Goal: Information Seeking & Learning: Learn about a topic

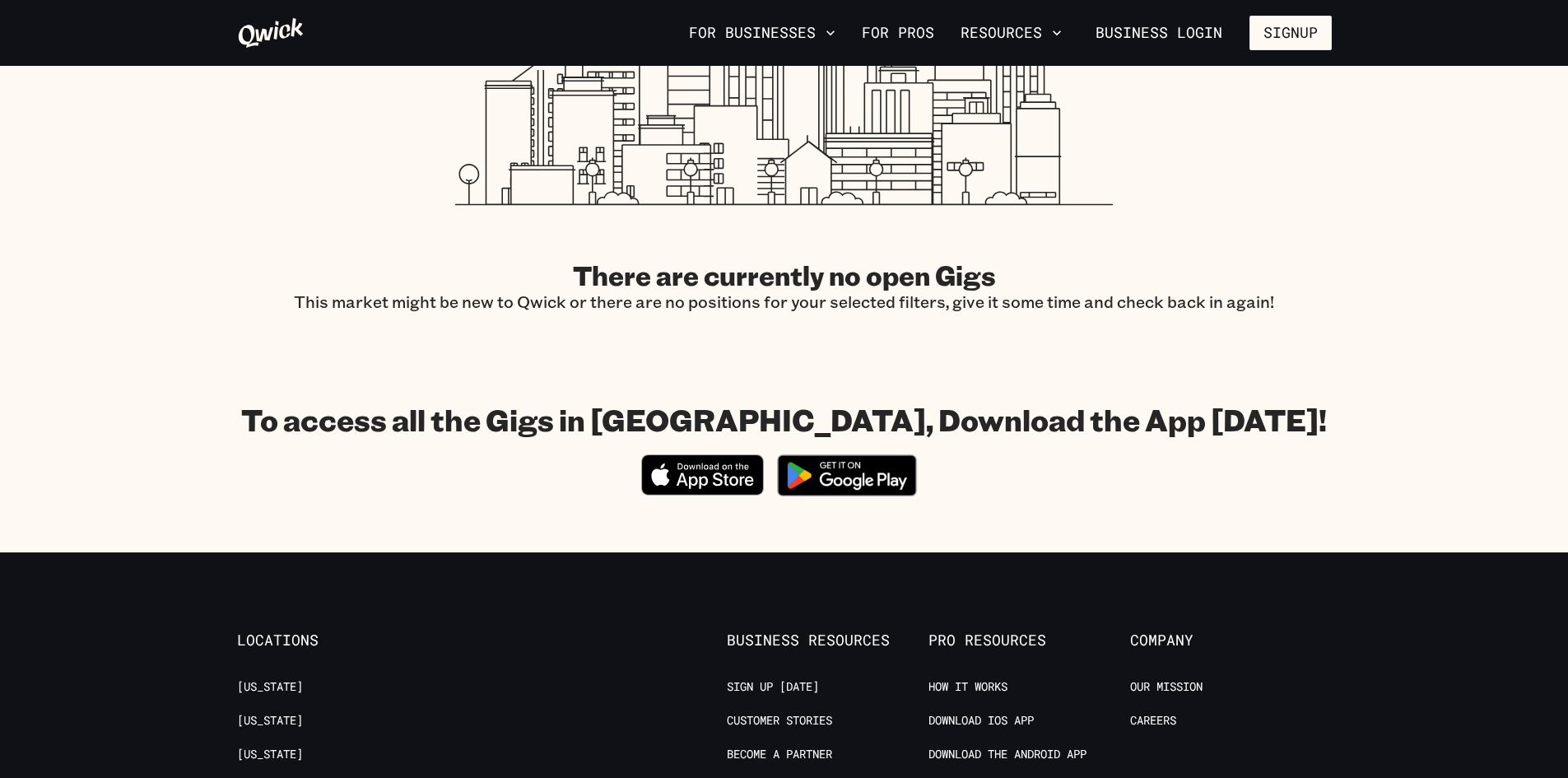
scroll to position [247, 0]
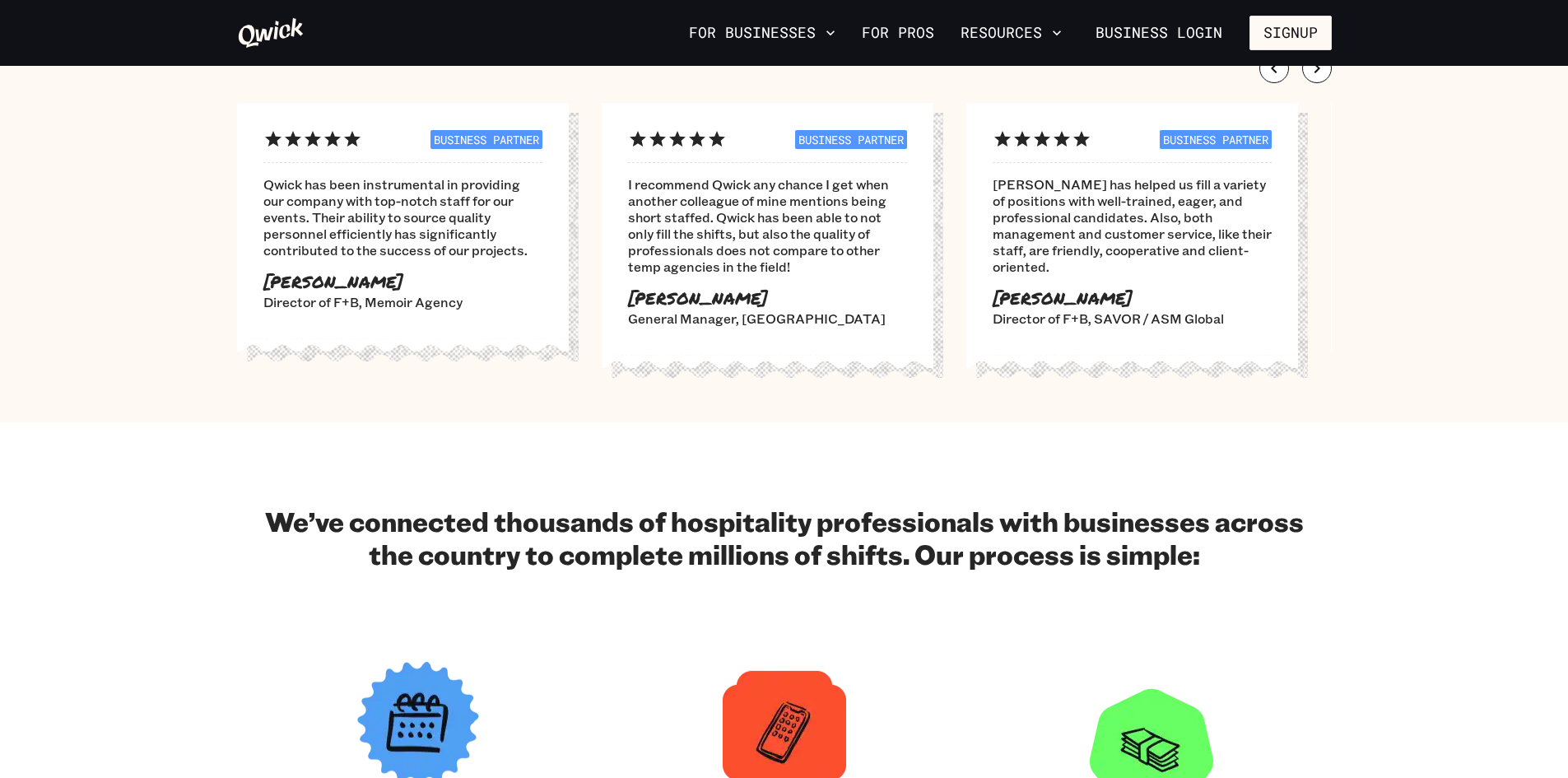
scroll to position [576, 0]
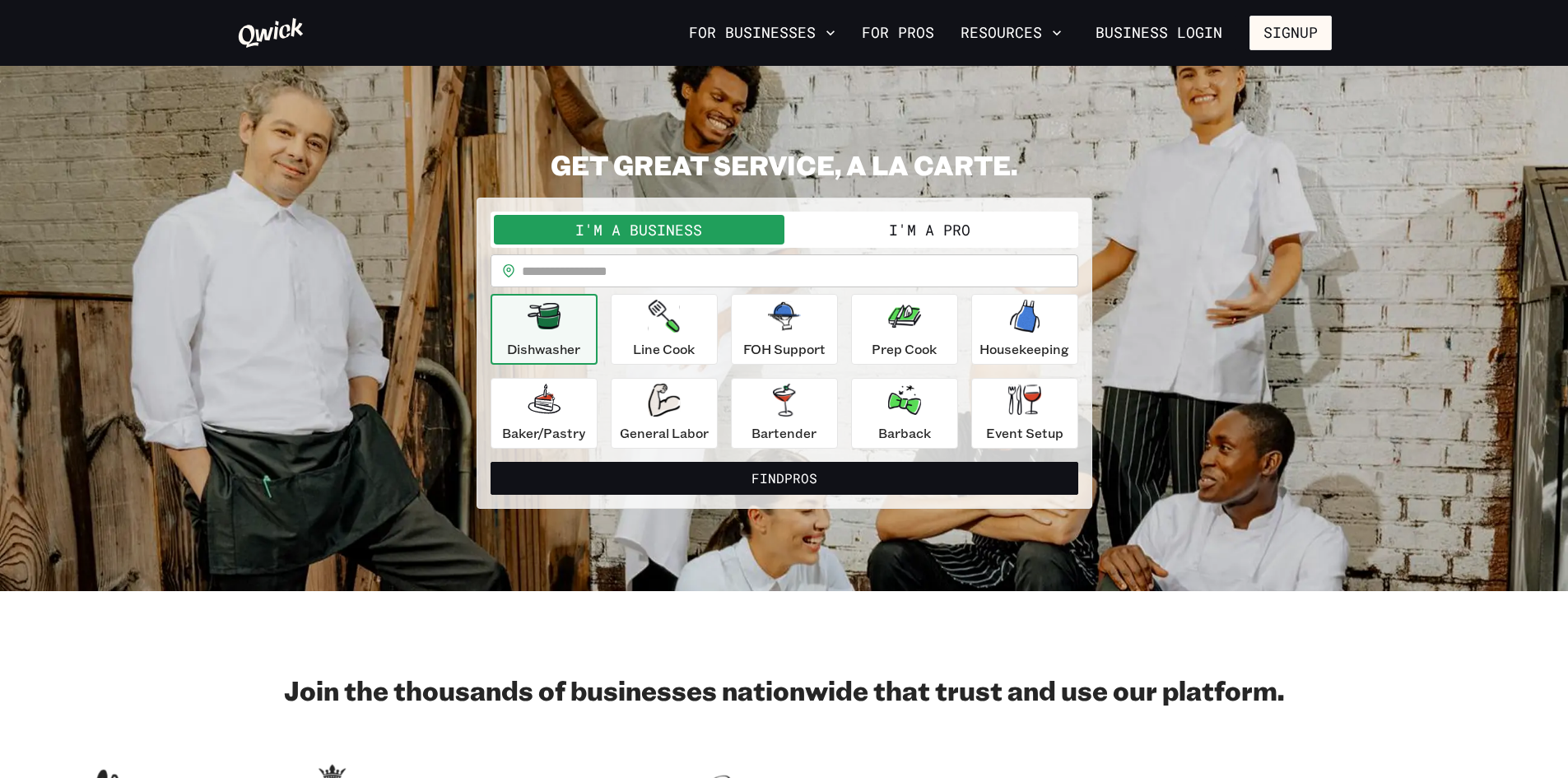
scroll to position [576, 0]
